Goal: Navigation & Orientation: Find specific page/section

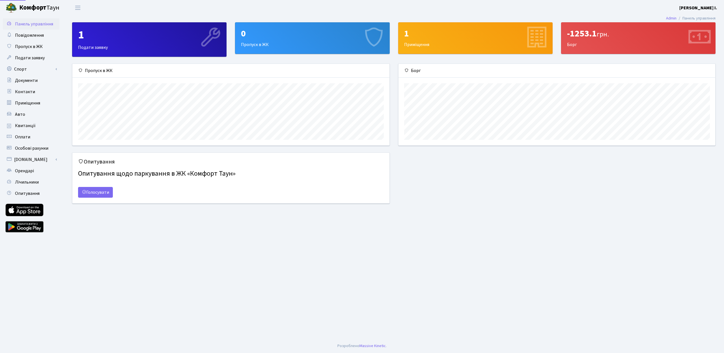
scroll to position [82, 317]
click at [592, 34] on div "-1253.1 грн." at bounding box center [638, 33] width 142 height 11
click at [23, 126] on span "Квитанції" at bounding box center [25, 126] width 21 height 6
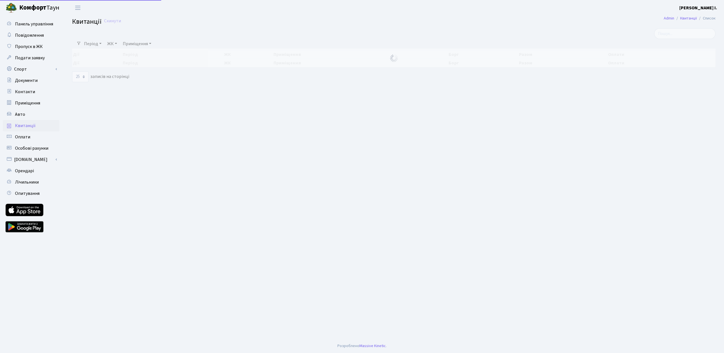
select select "25"
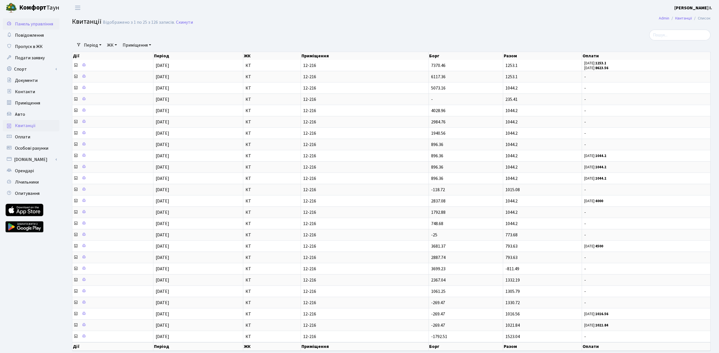
click at [34, 25] on span "Панель управління" at bounding box center [34, 24] width 38 height 6
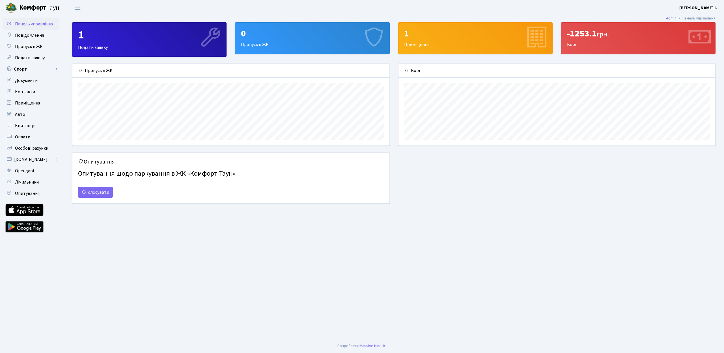
scroll to position [82, 317]
click at [707, 9] on b "[PERSON_NAME] І." at bounding box center [698, 8] width 38 height 6
click at [694, 31] on link "Вийти" at bounding box center [688, 31] width 56 height 9
